Goal: Information Seeking & Learning: Learn about a topic

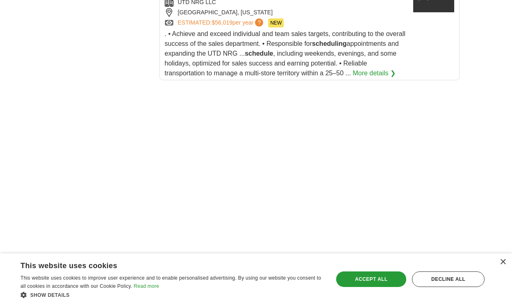
scroll to position [1798, 0]
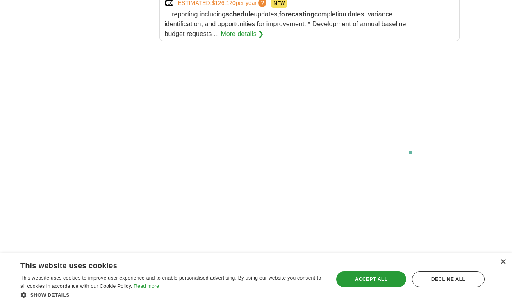
scroll to position [1633, 0]
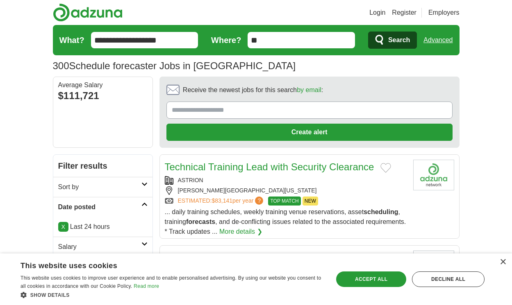
scroll to position [1195, 0]
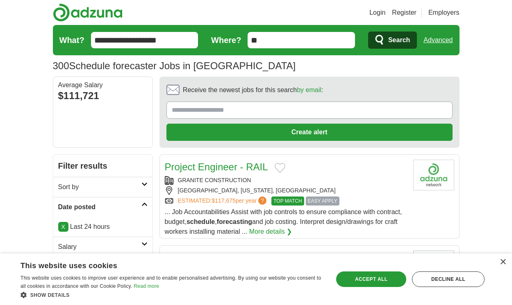
scroll to position [1229, 0]
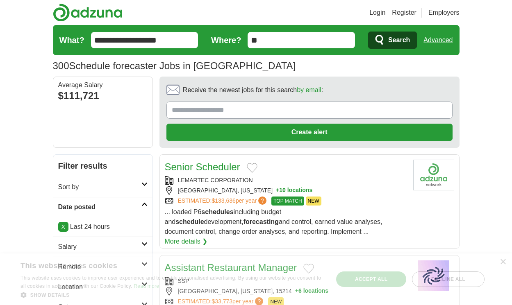
scroll to position [1141, 0]
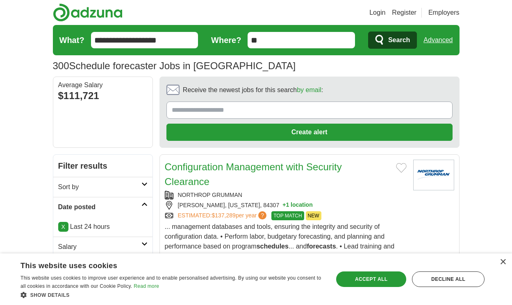
scroll to position [1232, 0]
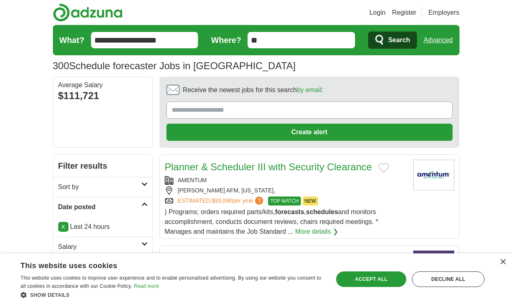
scroll to position [1192, 0]
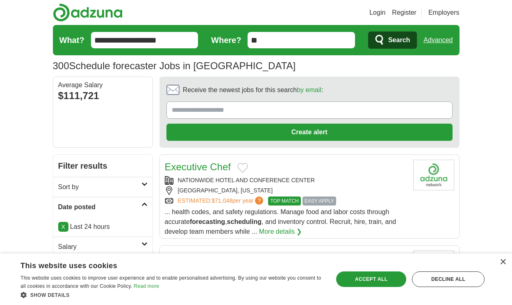
scroll to position [1173, 0]
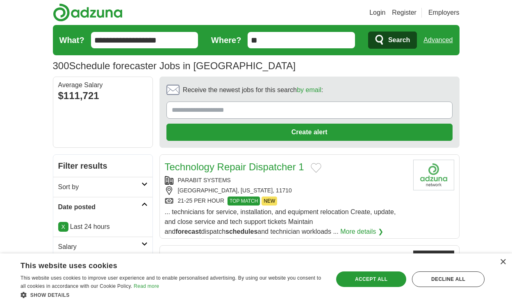
scroll to position [1232, 0]
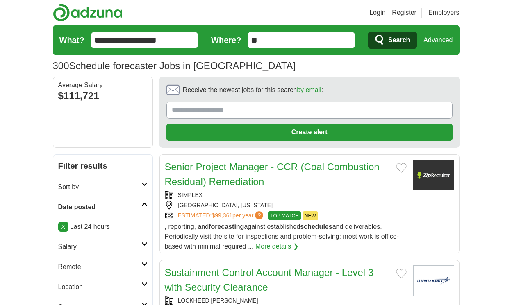
scroll to position [1232, 0]
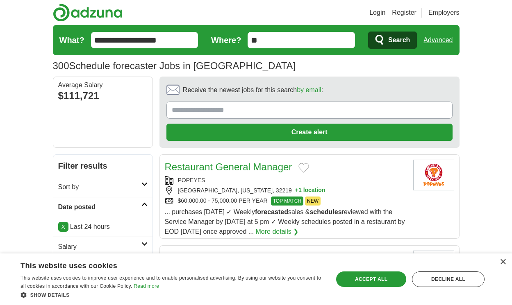
scroll to position [1138, 0]
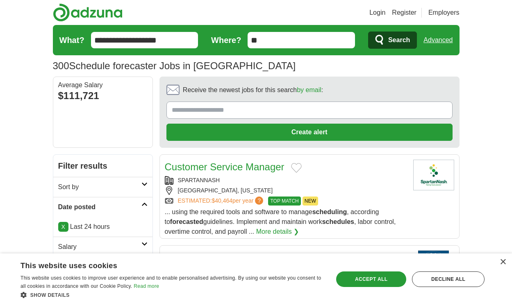
scroll to position [1123, 0]
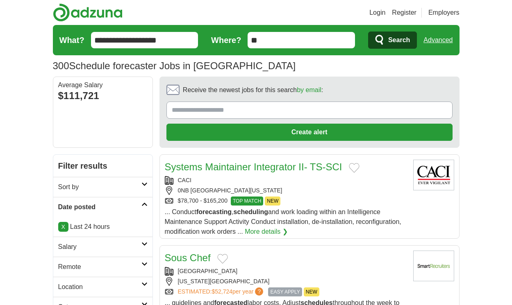
scroll to position [1207, 0]
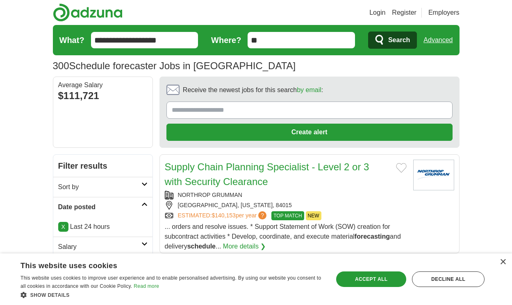
scroll to position [1187, 0]
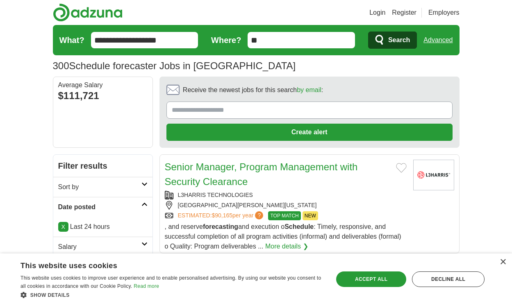
scroll to position [1246, 0]
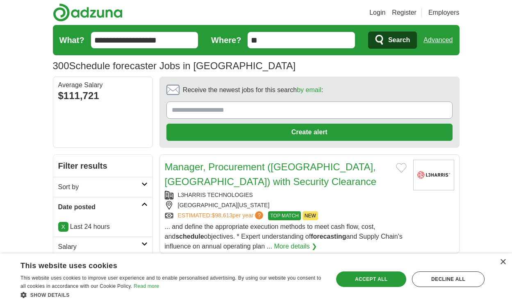
scroll to position [1153, 0]
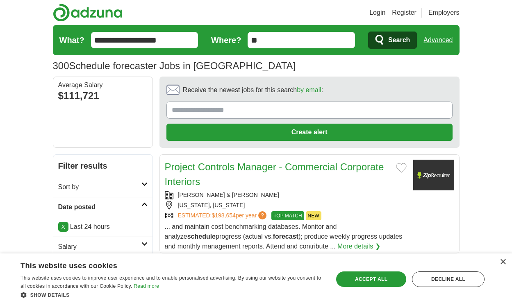
scroll to position [1153, 0]
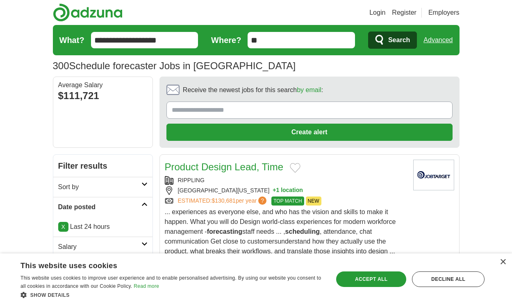
scroll to position [1187, 0]
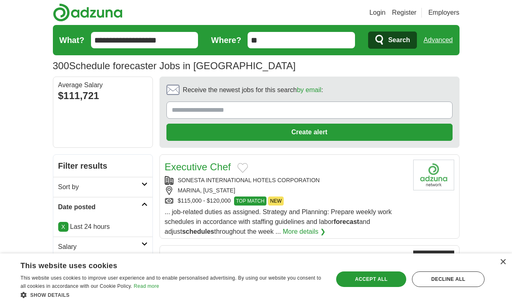
scroll to position [1158, 0]
